Goal: Transaction & Acquisition: Purchase product/service

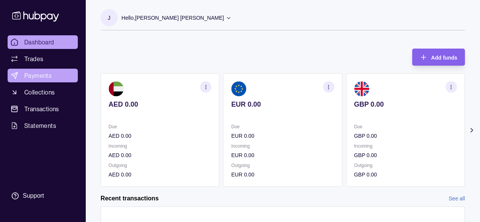
click at [50, 73] on span "Payments" at bounding box center [37, 75] width 27 height 9
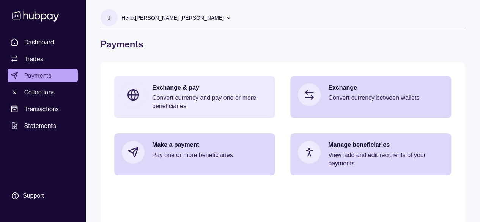
click at [188, 99] on p "Convert currency and pay one or more beneficiaries" at bounding box center [209, 102] width 115 height 17
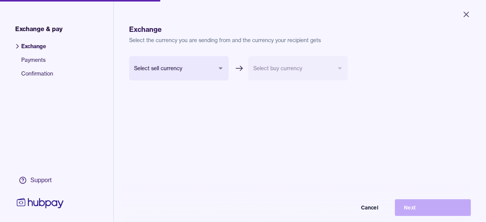
click at [204, 71] on body "Close Exchange & pay Exchange Payments Confirmation Support Exchange Select the…" at bounding box center [243, 111] width 486 height 222
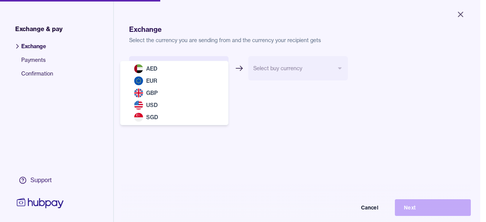
select select "***"
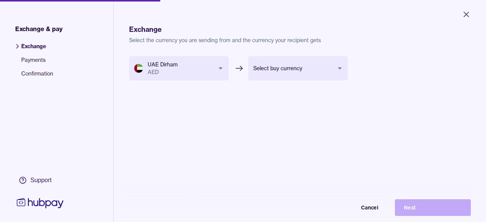
click at [311, 71] on body "Close Exchange & pay Exchange Payments Confirmation Support Exchange Select the…" at bounding box center [243, 111] width 486 height 222
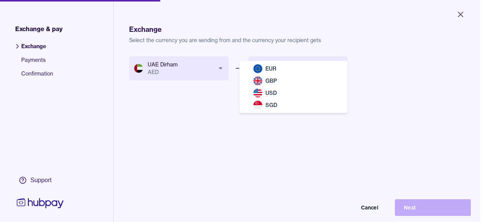
select select "***"
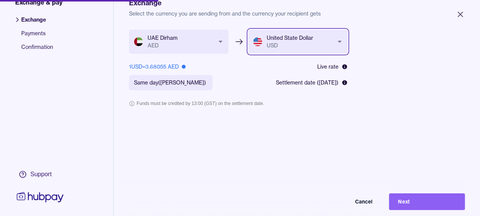
scroll to position [38, 0]
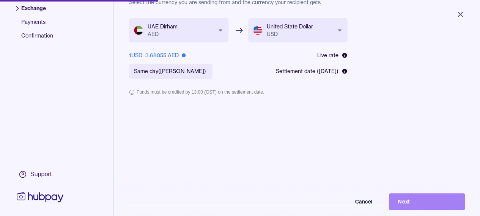
click at [410, 207] on button "Next" at bounding box center [427, 202] width 76 height 17
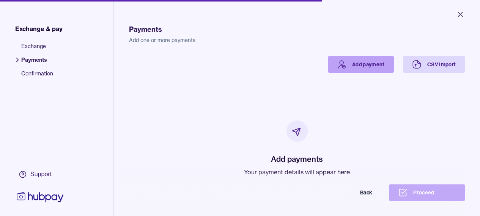
click at [358, 62] on link "Add payment" at bounding box center [361, 64] width 66 height 17
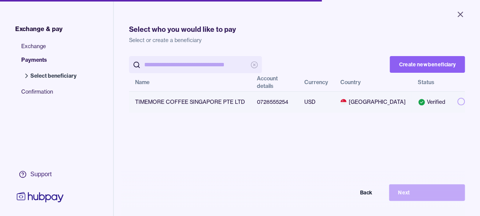
click at [458, 101] on button "button" at bounding box center [462, 102] width 8 height 8
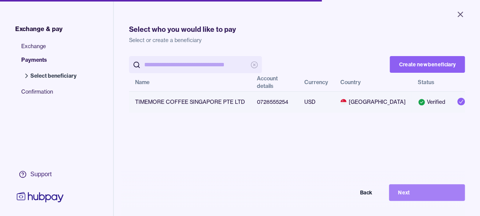
click at [422, 196] on button "Next" at bounding box center [427, 193] width 76 height 17
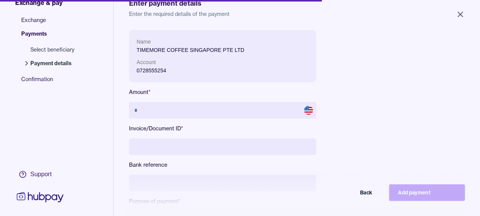
scroll to position [38, 0]
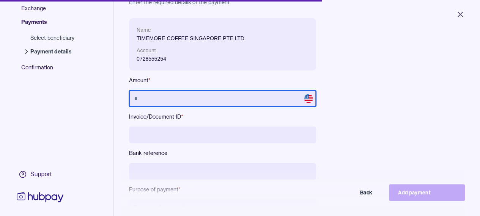
click at [238, 97] on input "text" at bounding box center [222, 98] width 187 height 17
type input "*********"
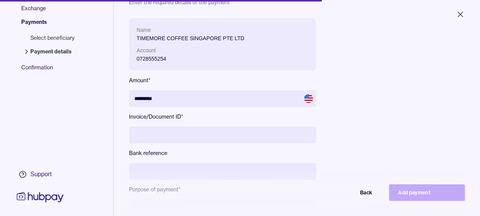
click at [353, 113] on div "Name TIMEMORE COFFEE SINGAPORE PTE LTD Account 0728555254 Amount * ********* In…" at bounding box center [297, 123] width 336 height 210
click at [172, 134] on input at bounding box center [222, 135] width 187 height 17
type input "**********"
click at [390, 138] on div "**********" at bounding box center [297, 123] width 336 height 210
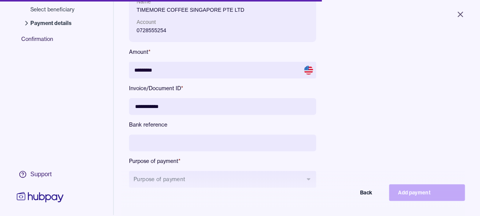
scroll to position [102, 0]
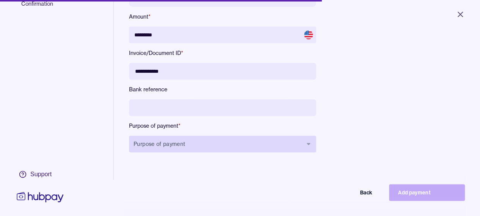
click at [207, 147] on button "Purpose of payment" at bounding box center [222, 144] width 187 height 17
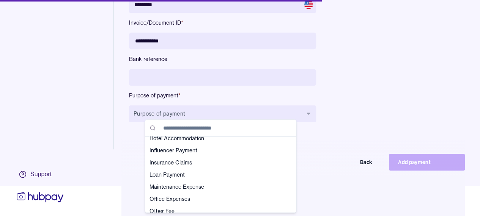
scroll to position [77, 0]
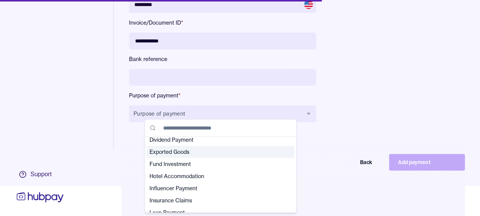
click at [186, 152] on span "Exported Goods" at bounding box center [216, 152] width 133 height 8
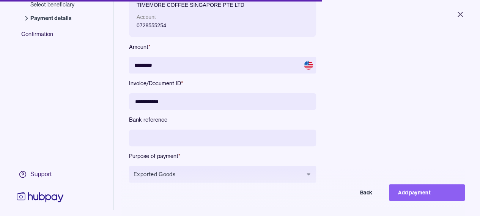
scroll to position [76, 0]
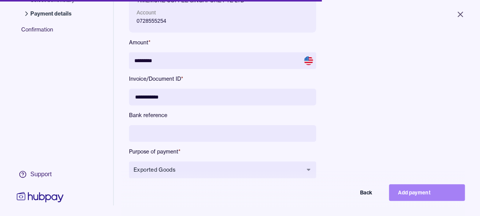
click at [419, 200] on button "Add payment" at bounding box center [427, 193] width 76 height 17
type input "********"
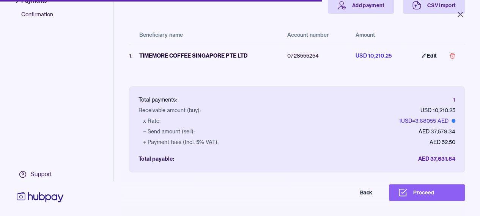
scroll to position [36, 0]
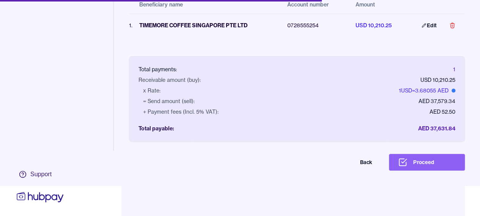
click at [434, 164] on button "Proceed" at bounding box center [427, 162] width 76 height 17
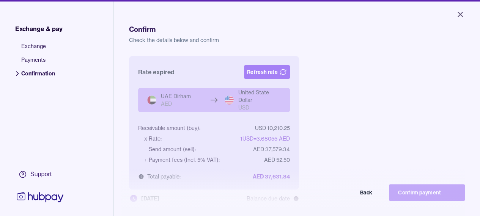
click at [254, 73] on button "Refresh rate" at bounding box center [267, 72] width 46 height 14
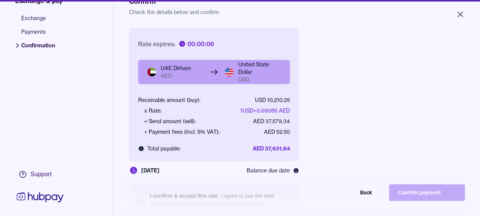
scroll to position [38, 0]
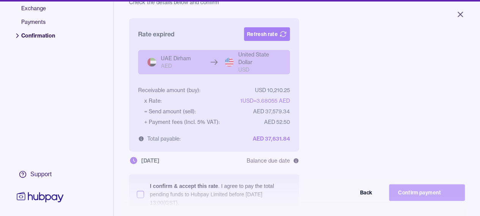
click at [269, 33] on button "Refresh rate" at bounding box center [267, 34] width 46 height 14
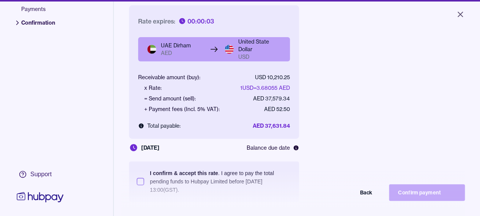
scroll to position [102, 0]
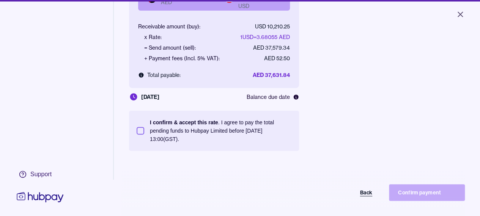
click at [367, 198] on button "Back" at bounding box center [344, 193] width 76 height 17
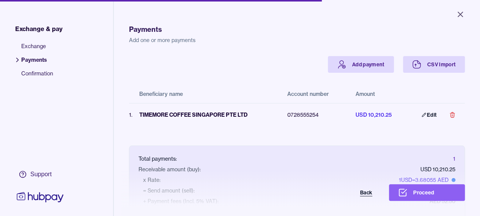
click at [369, 198] on button "Back" at bounding box center [344, 193] width 76 height 17
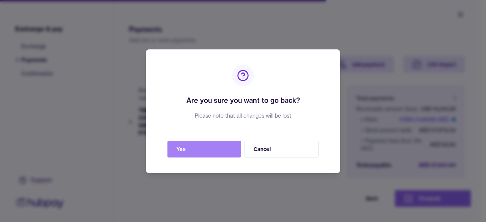
click at [207, 153] on button "Yes" at bounding box center [204, 149] width 74 height 17
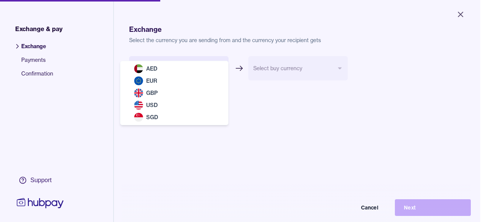
click at [189, 71] on body "Close Exchange & pay Exchange Payments Confirmation Support Exchange Select the…" at bounding box center [240, 111] width 480 height 222
select select "***"
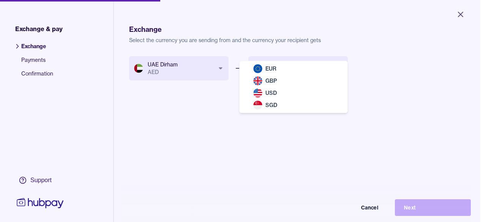
click at [293, 68] on body "Close Exchange & pay Exchange Payments Confirmation Support Exchange Select the…" at bounding box center [240, 111] width 480 height 222
select select "***"
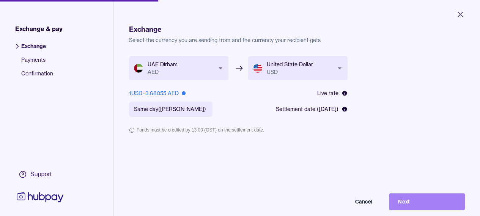
click at [432, 208] on button "Next" at bounding box center [427, 202] width 76 height 17
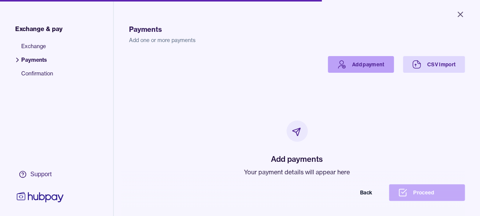
click at [374, 62] on link "Add payment" at bounding box center [361, 64] width 66 height 17
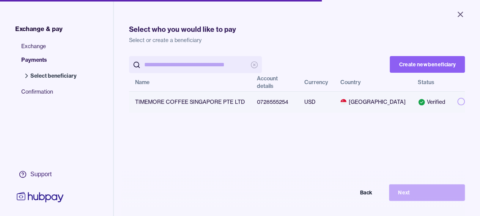
click at [458, 102] on button "button" at bounding box center [462, 102] width 8 height 8
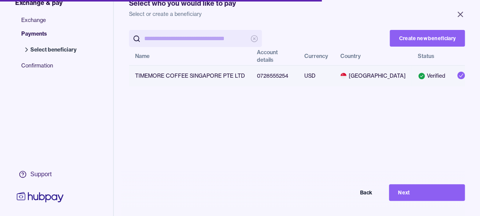
scroll to position [38, 0]
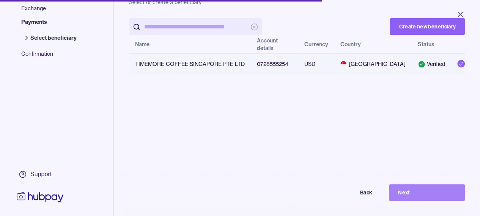
click at [410, 201] on button "Next" at bounding box center [427, 193] width 76 height 17
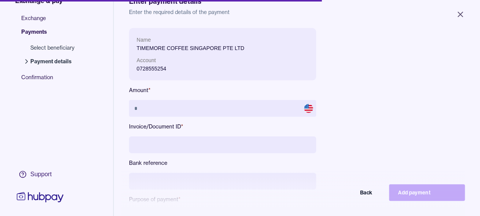
scroll to position [38, 0]
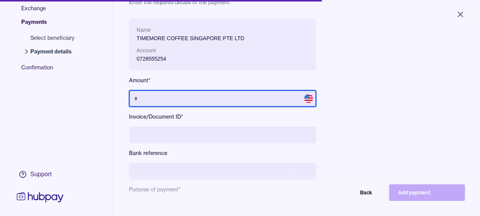
click at [187, 99] on input "text" at bounding box center [222, 98] width 187 height 17
type input "*********"
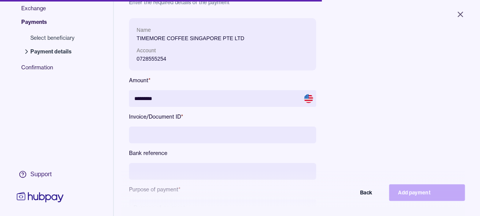
click at [214, 136] on input at bounding box center [222, 135] width 187 height 17
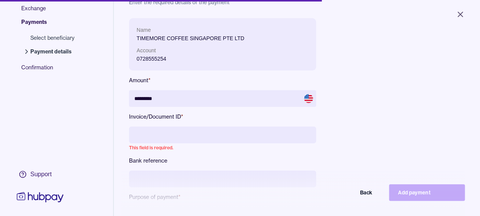
paste input "**********"
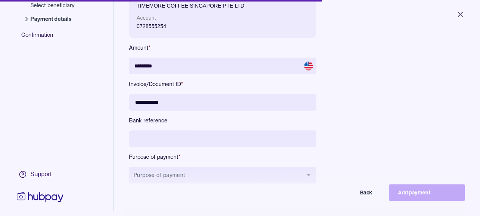
scroll to position [102, 0]
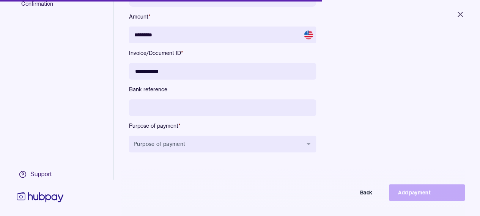
type input "**********"
click at [176, 105] on input at bounding box center [222, 107] width 187 height 17
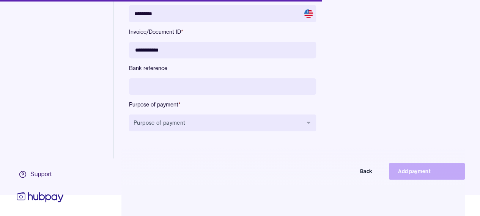
scroll to position [36, 0]
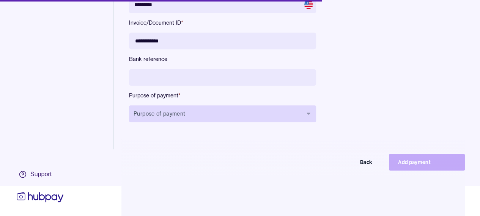
click at [257, 110] on button "Purpose of payment" at bounding box center [222, 114] width 187 height 17
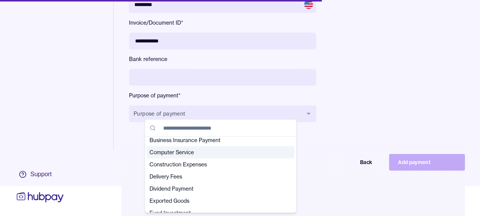
scroll to position [38, 0]
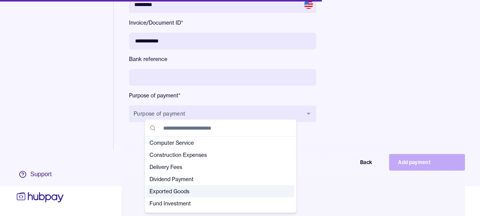
click at [193, 191] on span "Exported Goods" at bounding box center [216, 192] width 133 height 8
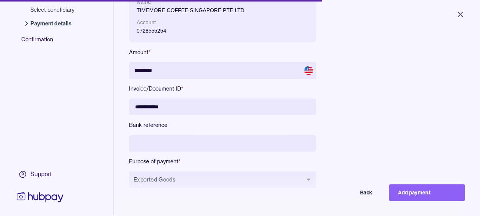
scroll to position [102, 0]
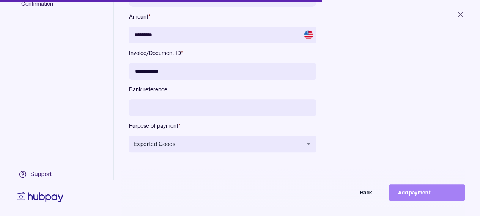
click at [432, 195] on button "Add payment" at bounding box center [427, 193] width 76 height 17
type input "********"
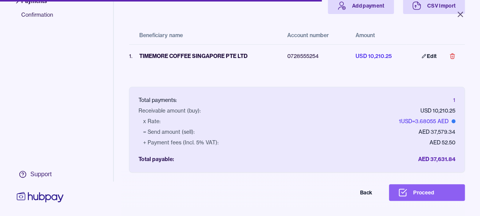
scroll to position [59, 0]
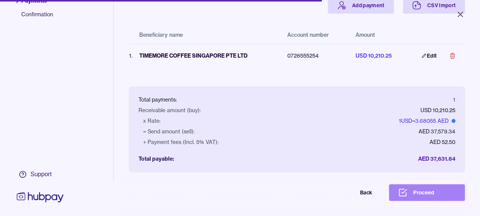
click at [407, 201] on button "Proceed" at bounding box center [427, 193] width 76 height 17
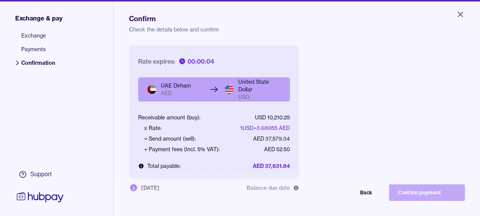
scroll to position [38, 0]
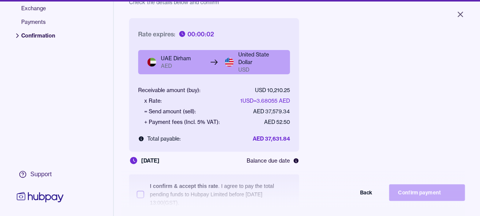
click at [414, 198] on div "Back Confirm payment" at bounding box center [240, 193] width 450 height 17
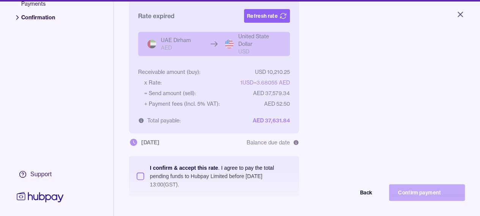
scroll to position [0, 0]
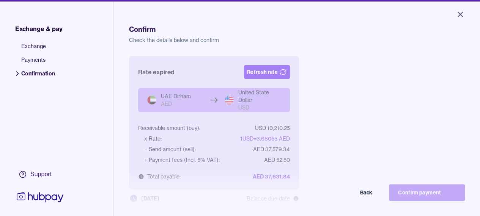
click at [273, 73] on button "Refresh rate" at bounding box center [267, 72] width 46 height 14
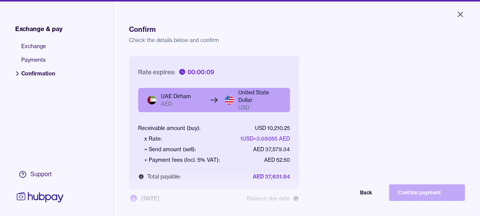
scroll to position [102, 0]
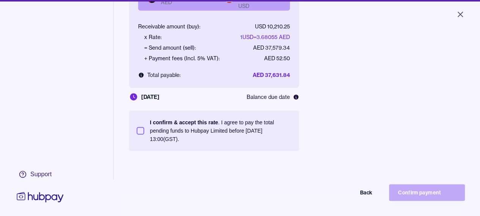
click at [139, 132] on button "I confirm & accept this rate . I agree to pay the total pending funds to Hubpay…" at bounding box center [141, 131] width 8 height 8
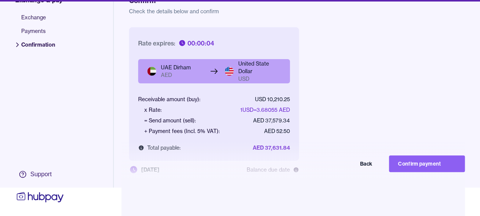
scroll to position [36, 0]
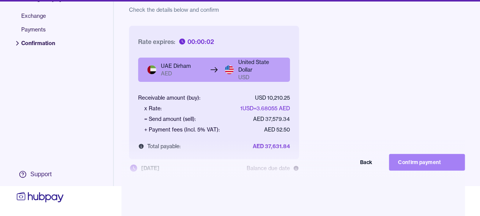
click at [411, 161] on button "Confirm payment" at bounding box center [427, 162] width 76 height 17
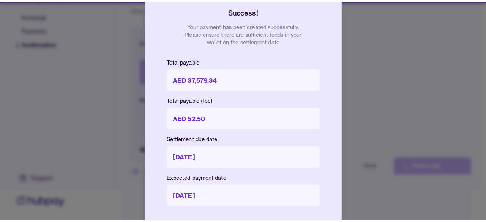
scroll to position [30, 0]
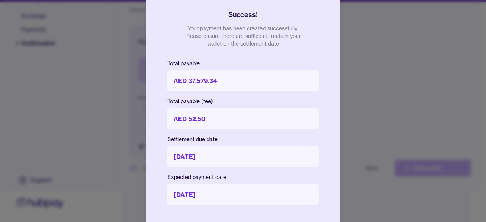
click at [401, 117] on div at bounding box center [243, 111] width 486 height 222
click at [439, 103] on div at bounding box center [243, 111] width 486 height 222
click at [143, 157] on div at bounding box center [243, 111] width 486 height 222
click at [186, 106] on div "Total payable (fee) AED 52.50" at bounding box center [242, 114] width 151 height 32
drag, startPoint x: 223, startPoint y: 137, endPoint x: 228, endPoint y: 163, distance: 26.4
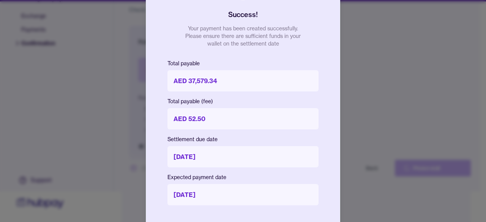
click at [226, 149] on div "Settlement due date 16 Sep 2025" at bounding box center [242, 152] width 151 height 32
click at [472, 109] on div at bounding box center [243, 111] width 486 height 222
drag, startPoint x: 247, startPoint y: 213, endPoint x: 262, endPoint y: 209, distance: 15.4
click at [248, 213] on div "Success! Your payment has been created successfully. Please ensure there are su…" at bounding box center [243, 111] width 194 height 295
click at [261, 35] on p "Your payment has been created successfully. Please ensure there are sufficient …" at bounding box center [243, 36] width 122 height 23
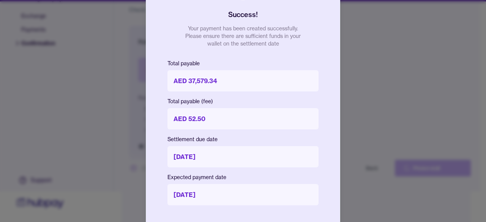
click at [84, 80] on div at bounding box center [243, 111] width 486 height 222
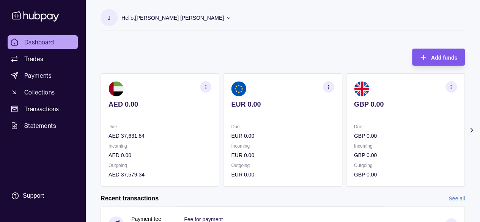
click at [428, 60] on div "Add funds" at bounding box center [433, 57] width 49 height 17
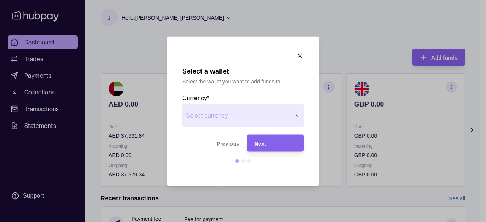
click at [271, 148] on div "Next" at bounding box center [269, 142] width 53 height 17
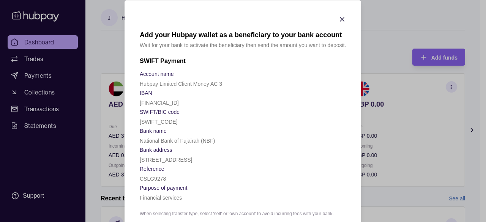
click at [341, 19] on icon "button" at bounding box center [343, 19] width 4 height 4
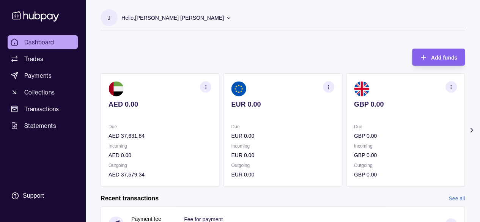
click at [39, 44] on span "Dashboard" at bounding box center [39, 42] width 30 height 9
click at [54, 39] on span "Dashboard" at bounding box center [39, 42] width 30 height 9
click at [53, 39] on span "Dashboard" at bounding box center [39, 42] width 30 height 9
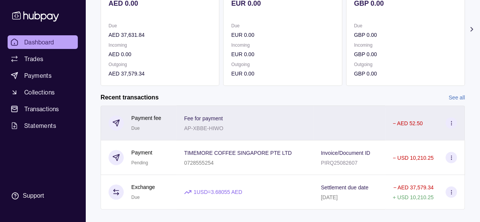
scroll to position [112, 0]
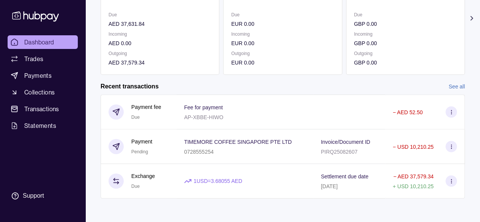
click at [41, 36] on link "Dashboard" at bounding box center [43, 42] width 70 height 14
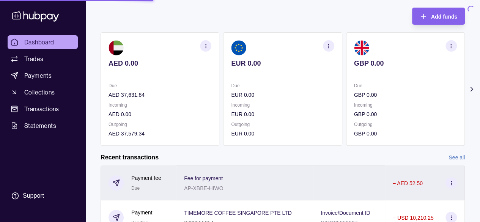
scroll to position [0, 0]
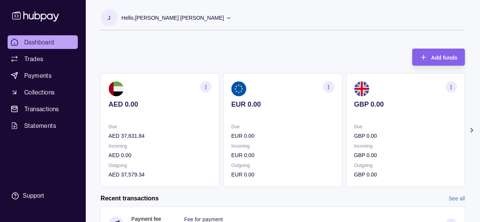
click at [42, 43] on span "Dashboard" at bounding box center [39, 42] width 30 height 9
click at [39, 43] on span "Dashboard" at bounding box center [39, 42] width 30 height 9
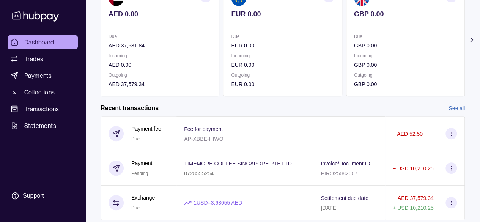
scroll to position [112, 0]
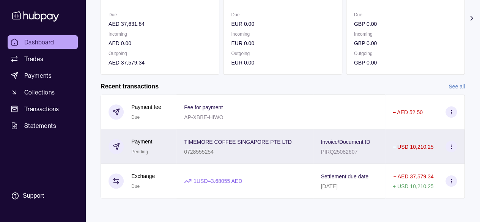
click at [133, 143] on p "Payment" at bounding box center [141, 141] width 21 height 8
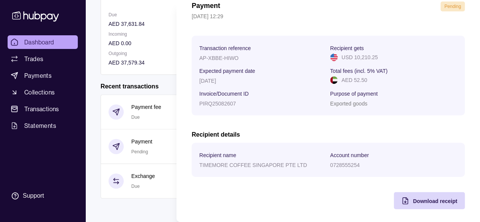
scroll to position [41, 0]
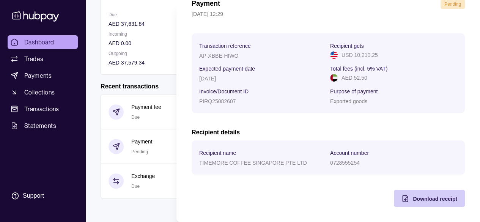
click at [405, 201] on div "Download receipt" at bounding box center [423, 198] width 67 height 17
click at [413, 158] on div "0728555254" at bounding box center [393, 162] width 127 height 9
click at [50, 42] on html "Dashboard Trades Payments Collections Transactions Statements Support J Hello, …" at bounding box center [240, 55] width 480 height 335
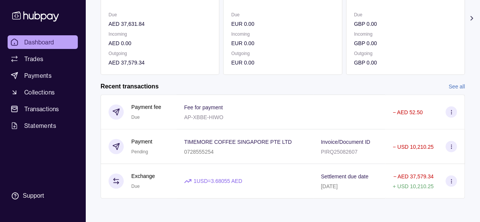
click at [50, 43] on span "Dashboard" at bounding box center [39, 42] width 30 height 9
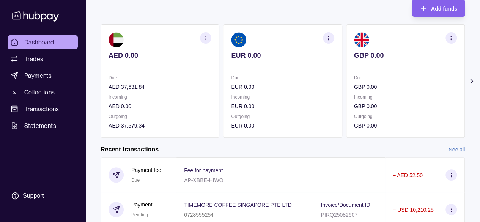
scroll to position [0, 0]
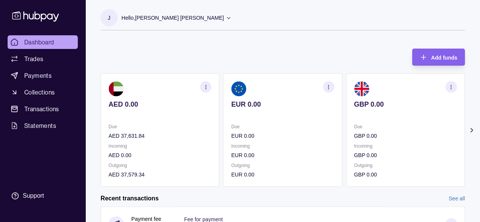
click at [54, 42] on link "Dashboard" at bounding box center [43, 42] width 70 height 14
click at [49, 46] on span "Dashboard" at bounding box center [39, 42] width 30 height 9
click at [37, 43] on span "Dashboard" at bounding box center [39, 42] width 30 height 9
click at [34, 42] on span "Dashboard" at bounding box center [39, 42] width 30 height 9
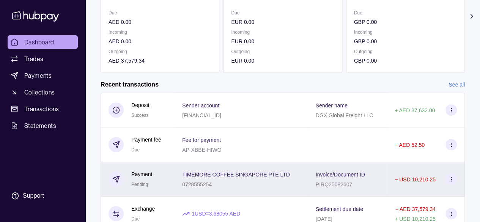
scroll to position [147, 0]
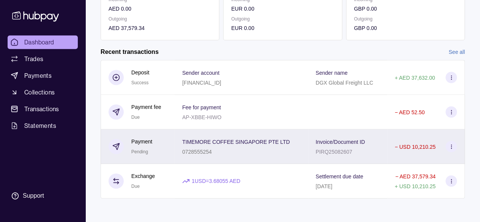
click at [451, 147] on icon at bounding box center [452, 147] width 6 height 6
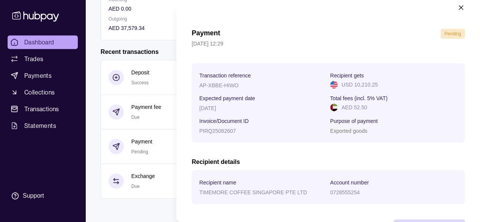
scroll to position [0, 0]
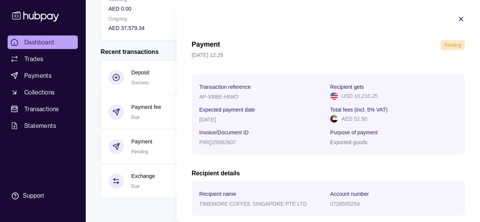
click at [458, 21] on icon "button" at bounding box center [462, 19] width 8 height 8
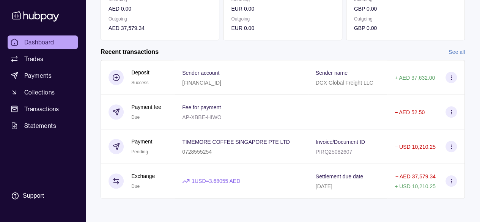
click at [43, 46] on span "Dashboard" at bounding box center [39, 42] width 30 height 9
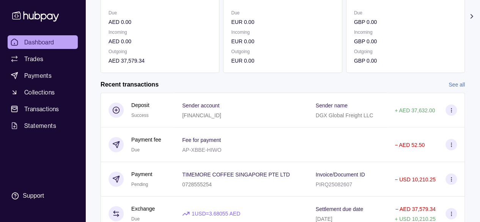
scroll to position [147, 0]
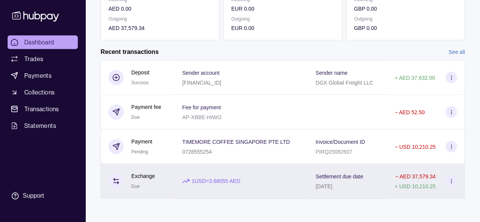
click at [452, 180] on icon at bounding box center [452, 181] width 6 height 6
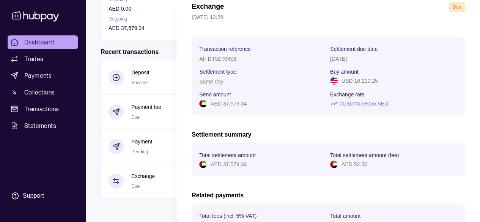
scroll to position [0, 0]
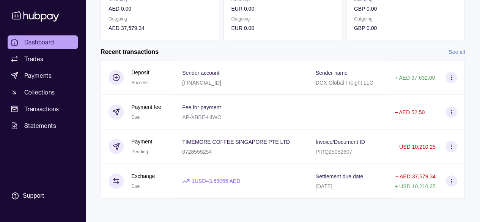
click at [49, 44] on html "Dashboard Trades Payments Collections Transactions Statements Support J Hello, …" at bounding box center [240, 37] width 480 height 369
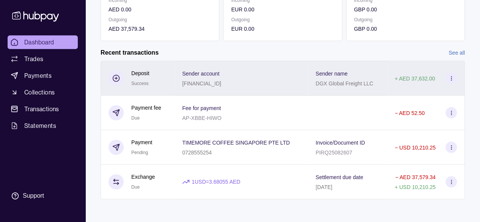
scroll to position [147, 0]
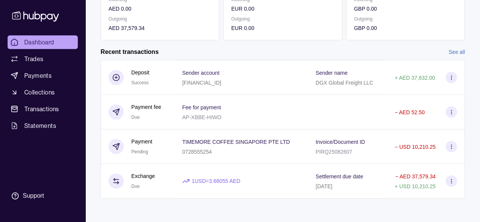
click at [43, 40] on span "Dashboard" at bounding box center [39, 42] width 30 height 9
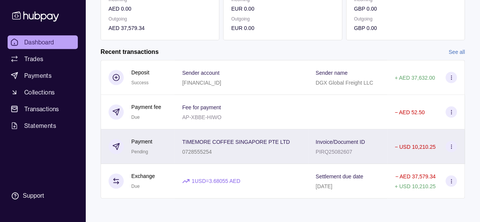
click at [453, 145] on icon at bounding box center [452, 147] width 6 height 6
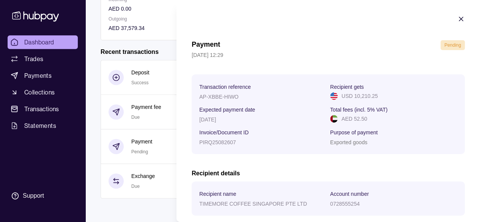
click at [458, 17] on icon "button" at bounding box center [462, 19] width 8 height 8
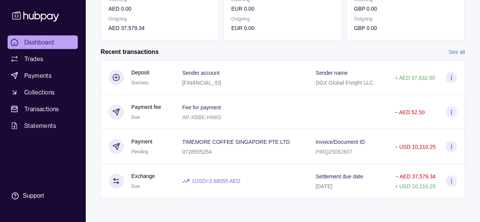
click at [250, 214] on div "J Hello, Jerry Ancil Ancil Dominic DGX Global Freight LLC Account Terms and con…" at bounding box center [282, 37] width 395 height 369
click at [36, 46] on span "Dashboard" at bounding box center [39, 42] width 30 height 9
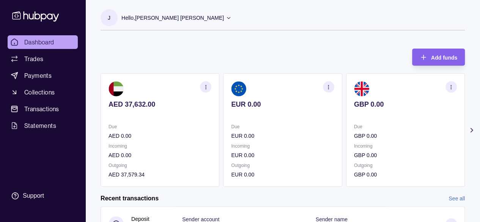
click at [45, 41] on span "Dashboard" at bounding box center [39, 42] width 30 height 9
click at [54, 42] on span "Dashboard" at bounding box center [39, 42] width 30 height 9
click at [39, 41] on span "Dashboard" at bounding box center [39, 42] width 30 height 9
click at [45, 41] on span "Dashboard" at bounding box center [39, 42] width 30 height 9
click at [44, 42] on span "Dashboard" at bounding box center [39, 42] width 30 height 9
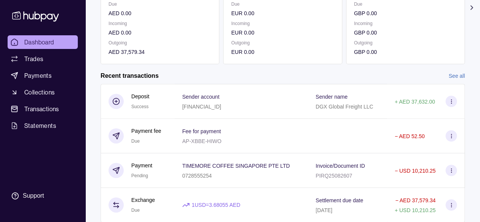
scroll to position [147, 0]
